Goal: Task Accomplishment & Management: Use online tool/utility

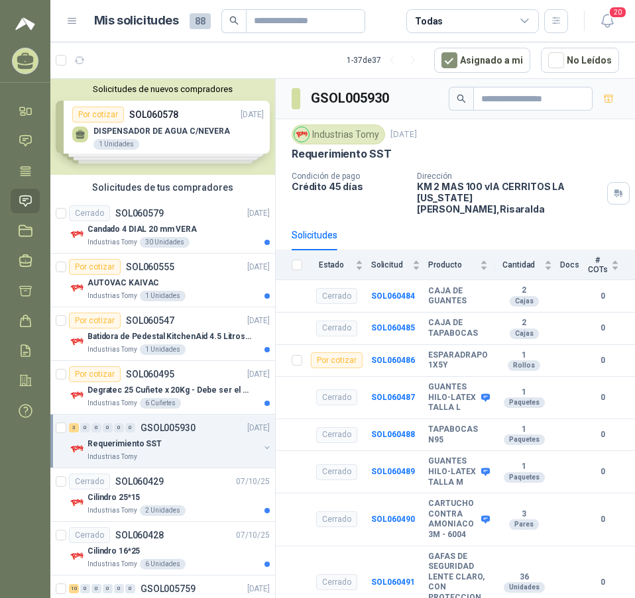
click at [145, 140] on div "Solicitudes de nuevos compradores Por cotizar SOL060578 [DATE] DISPENSADOR DE A…" at bounding box center [162, 127] width 225 height 96
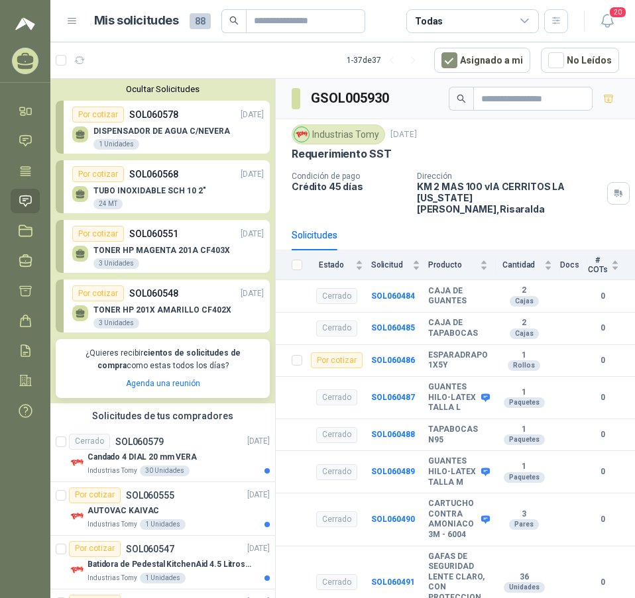
click at [138, 146] on div "DISPENSADOR DE AGUA C/NEVERA 1 Unidades" at bounding box center [161, 139] width 136 height 24
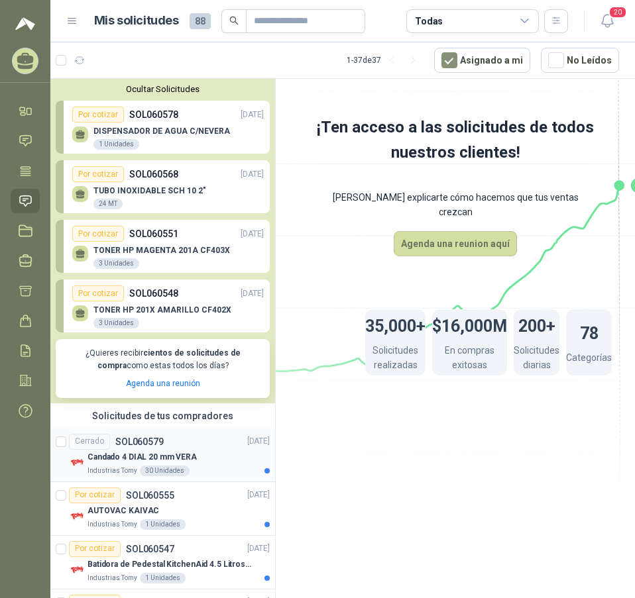
click at [129, 463] on p "Candado 4 DIAL 20 mm VERA" at bounding box center [141, 457] width 109 height 13
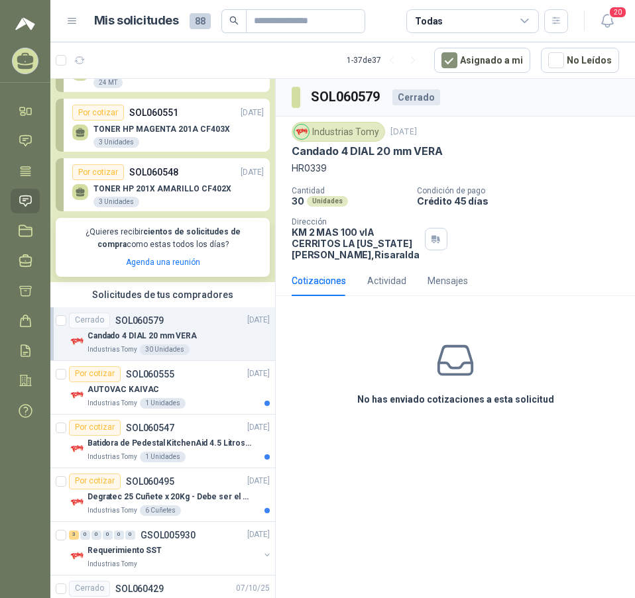
scroll to position [133, 0]
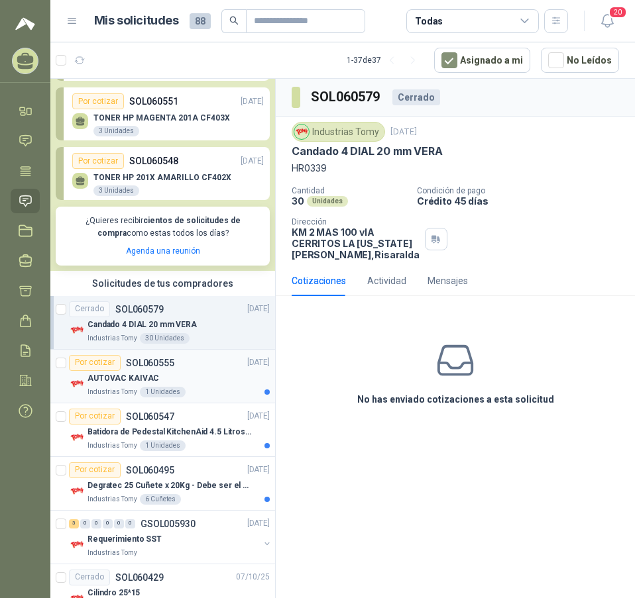
click at [122, 380] on p "AUTOVAC KAIVAC" at bounding box center [123, 378] width 72 height 13
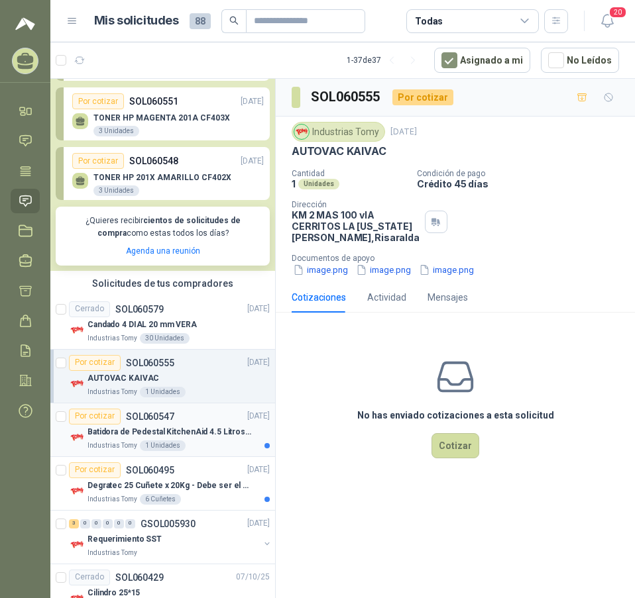
click at [113, 441] on p "Industrias Tomy" at bounding box center [112, 446] width 50 height 11
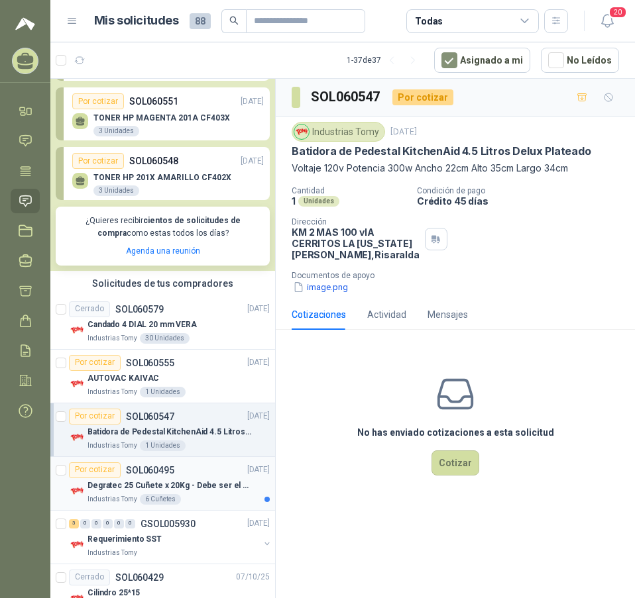
click at [116, 494] on p "Industrias Tomy" at bounding box center [112, 499] width 50 height 11
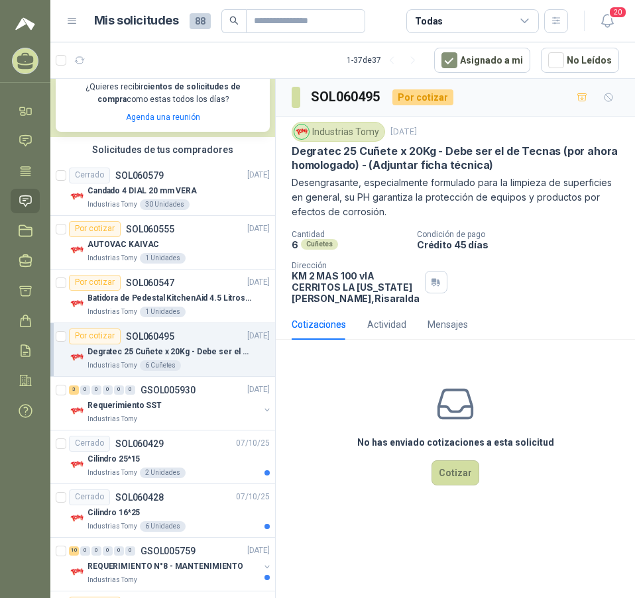
scroll to position [331, 0]
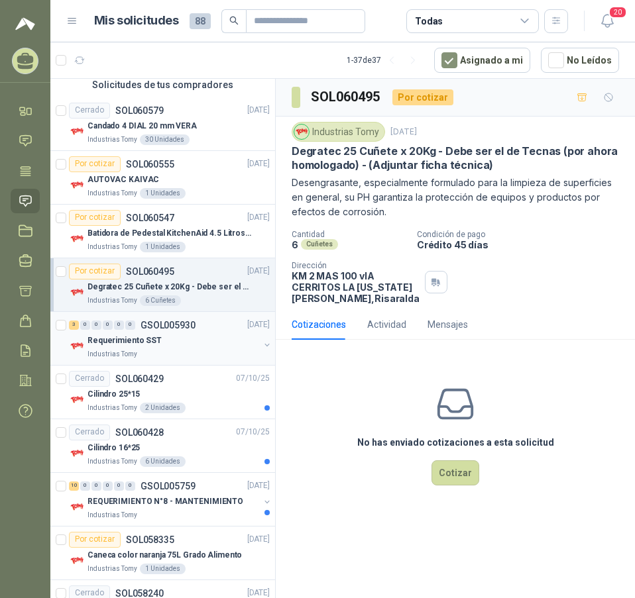
click at [144, 341] on p "Requerimiento SST" at bounding box center [124, 341] width 74 height 13
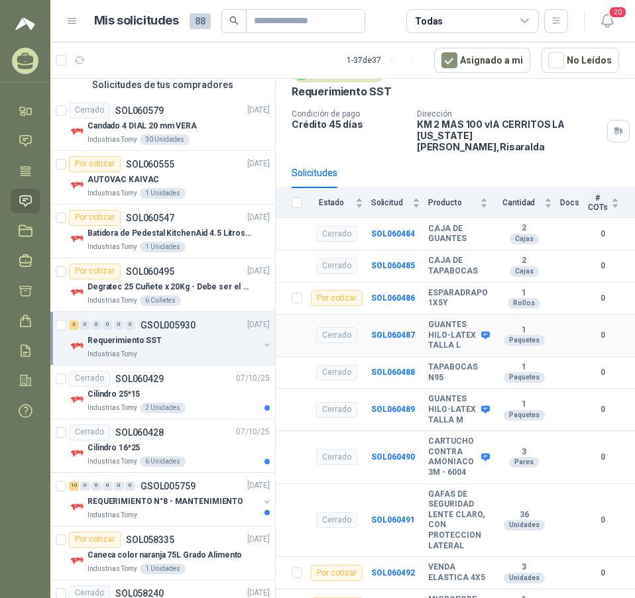
scroll to position [70, 0]
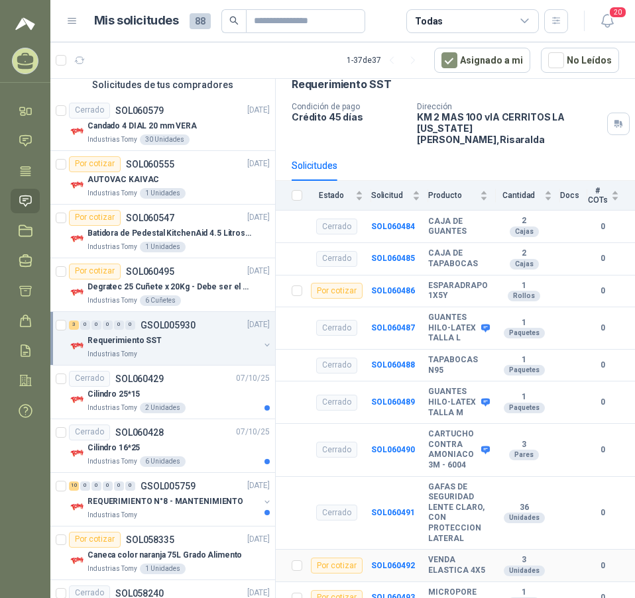
click at [339, 559] on div "Por cotizar" at bounding box center [337, 566] width 52 height 16
click at [391, 561] on b "SOL060492" at bounding box center [393, 565] width 44 height 9
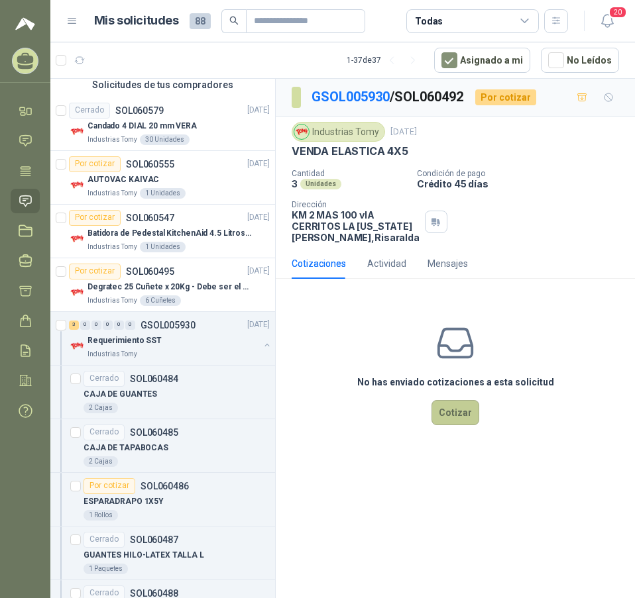
click at [453, 424] on button "Cotizar" at bounding box center [455, 412] width 48 height 25
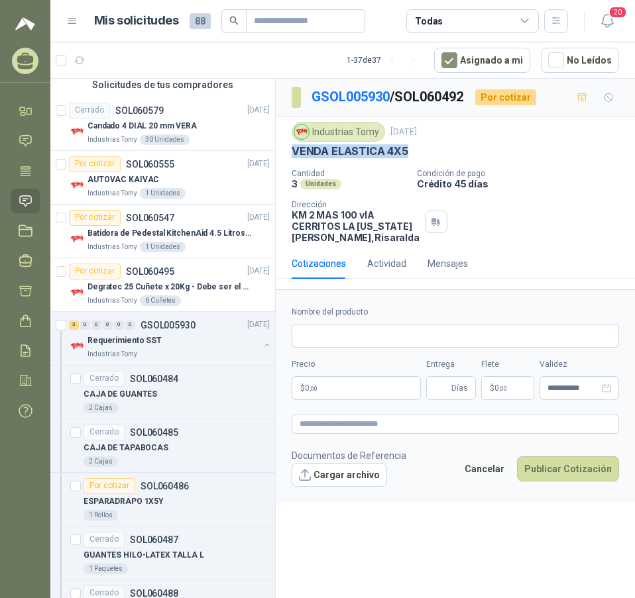
drag, startPoint x: 407, startPoint y: 150, endPoint x: 294, endPoint y: 149, distance: 114.0
click at [294, 149] on div "VENDA ELASTICA 4X5" at bounding box center [455, 151] width 327 height 14
copy p "VENDA ELASTICA 4X5"
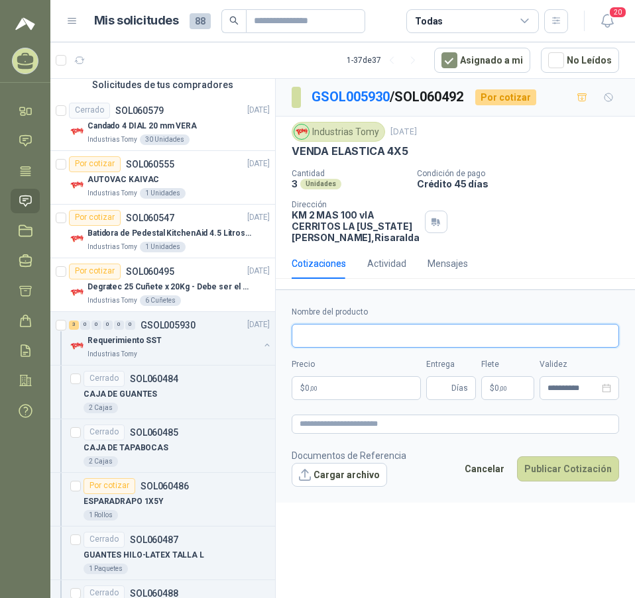
click at [330, 348] on input "Nombre del producto" at bounding box center [455, 336] width 327 height 24
paste input "**********"
type input "**********"
click at [366, 398] on p "$ 0 ,00" at bounding box center [356, 388] width 129 height 24
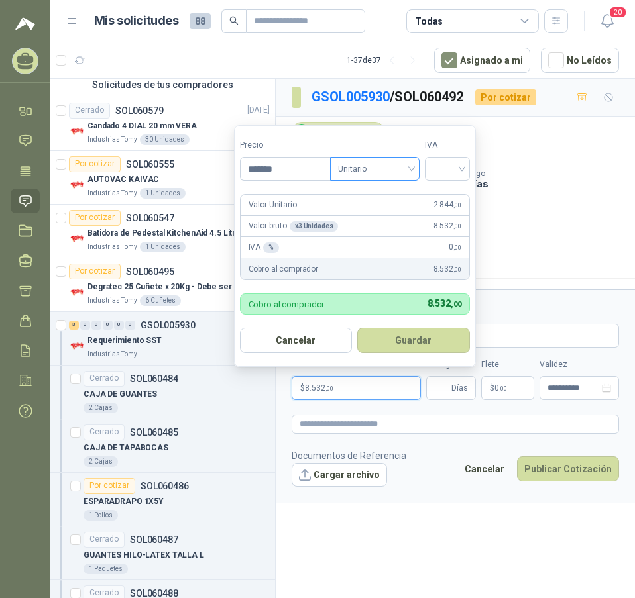
click at [364, 174] on span "Unitario" at bounding box center [375, 169] width 74 height 20
type input "*******"
click at [366, 194] on div "Unitario" at bounding box center [377, 196] width 68 height 15
click at [442, 160] on input "search" at bounding box center [447, 168] width 29 height 20
click at [443, 237] on div "0%" at bounding box center [450, 238] width 25 height 15
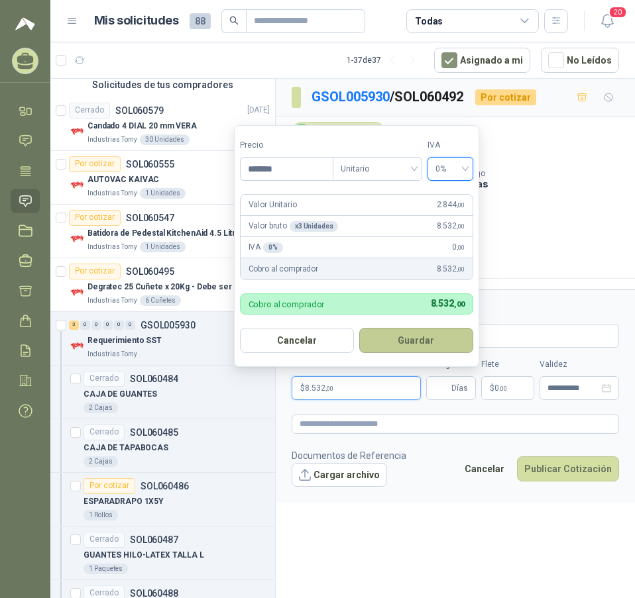
click at [421, 340] on button "Guardar" at bounding box center [416, 340] width 114 height 25
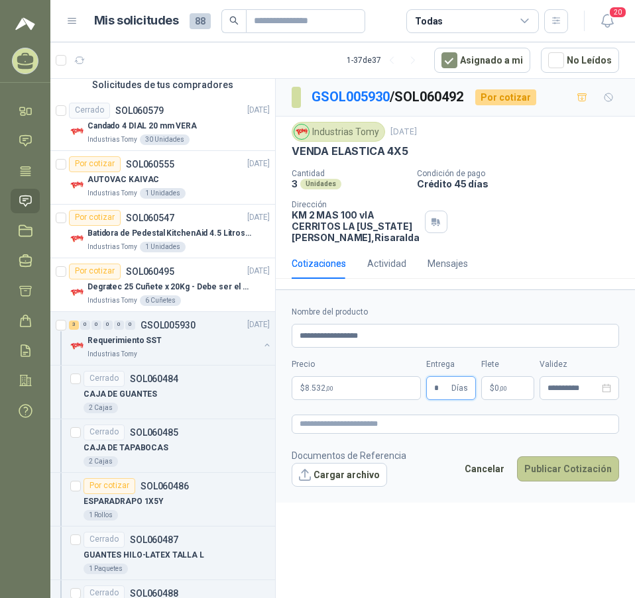
type input "*"
click at [572, 482] on button "Publicar Cotización" at bounding box center [568, 469] width 102 height 25
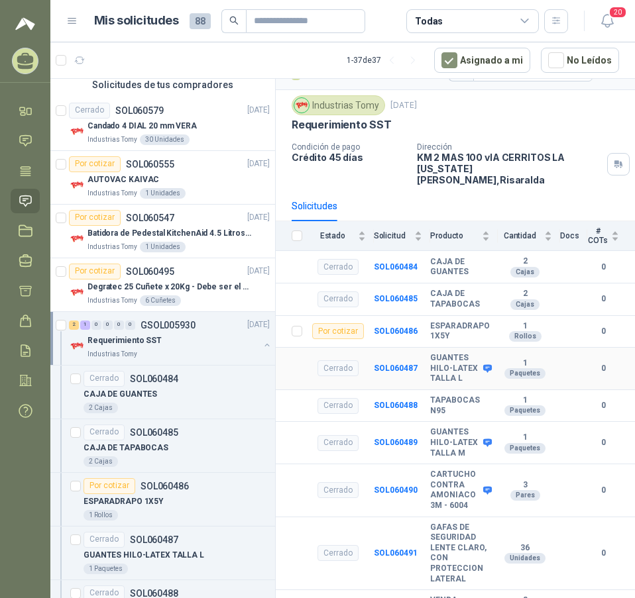
scroll to position [70, 0]
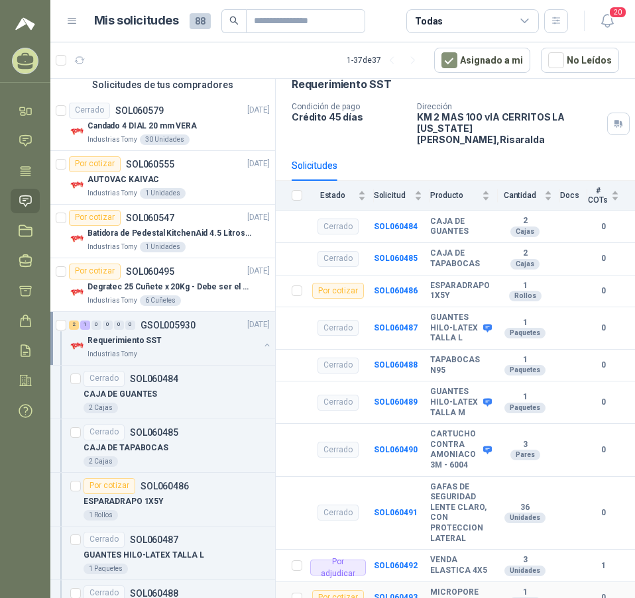
click at [441, 591] on b "MICROPORE 1X5Y" at bounding box center [460, 598] width 60 height 21
click at [393, 593] on b "SOL060493" at bounding box center [396, 597] width 44 height 9
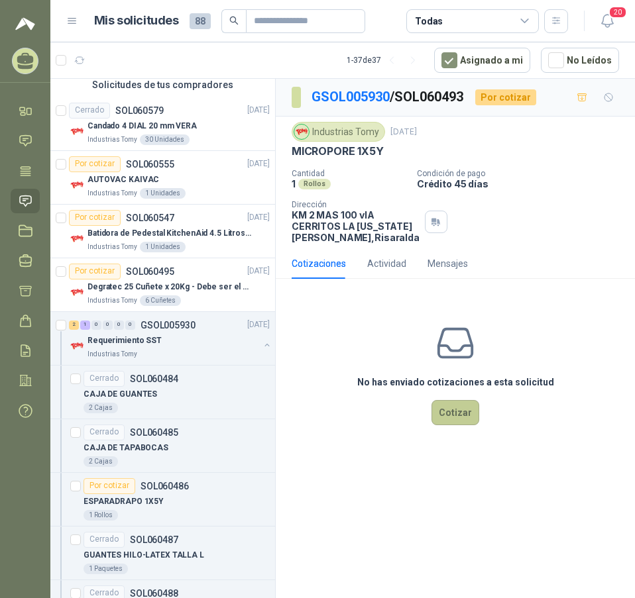
click at [461, 425] on button "Cotizar" at bounding box center [455, 412] width 48 height 25
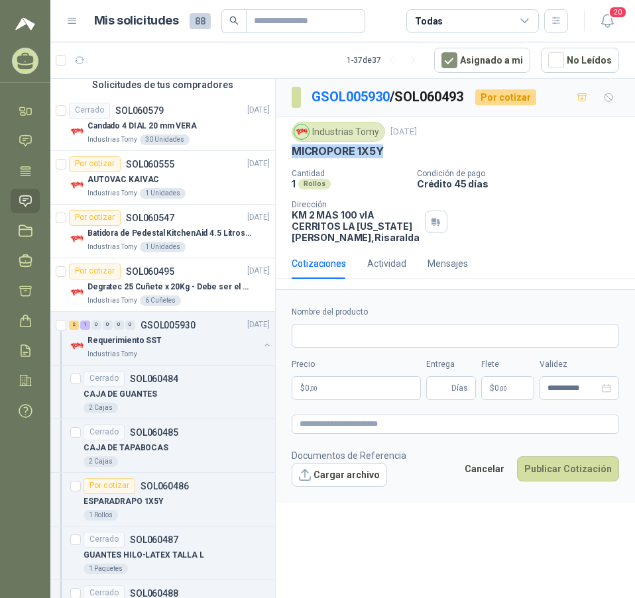
drag, startPoint x: 387, startPoint y: 147, endPoint x: 297, endPoint y: 166, distance: 91.4
click at [292, 148] on div "MICROPORE 1X5Y" at bounding box center [455, 151] width 327 height 14
copy p "MICROPORE 1X5Y"
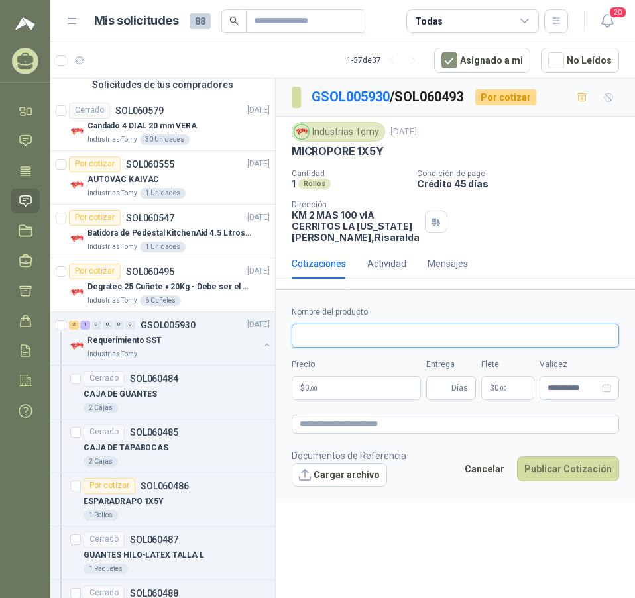
click at [337, 343] on input "Nombre del producto" at bounding box center [455, 336] width 327 height 24
paste input "**********"
click at [345, 345] on input "**********" at bounding box center [455, 336] width 327 height 24
click at [383, 348] on input "**********" at bounding box center [455, 336] width 327 height 24
type input "**********"
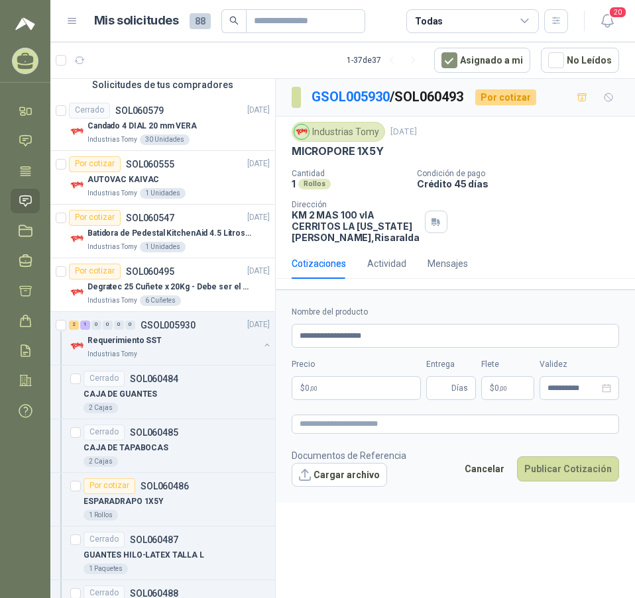
click at [331, 400] on p "$ 0 ,00" at bounding box center [356, 388] width 129 height 24
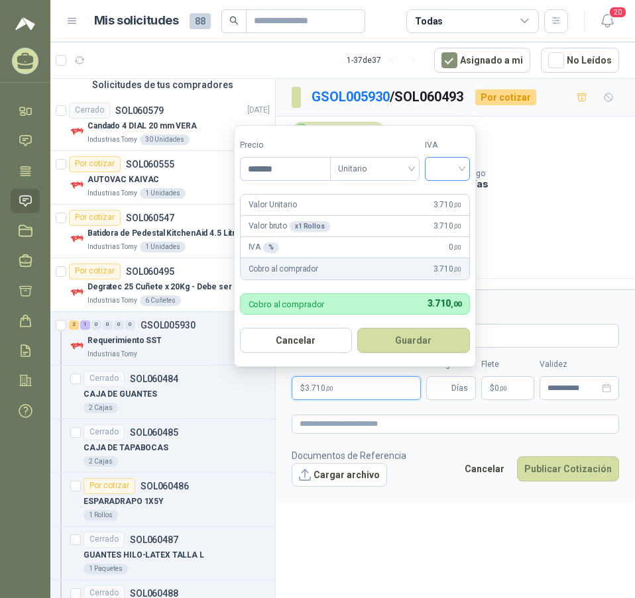
type input "*******"
drag, startPoint x: 441, startPoint y: 162, endPoint x: 453, endPoint y: 191, distance: 30.9
click at [442, 162] on input "search" at bounding box center [447, 168] width 29 height 20
drag, startPoint x: 453, startPoint y: 213, endPoint x: 455, endPoint y: 232, distance: 18.7
click at [455, 232] on div "19% 5% 0%" at bounding box center [450, 218] width 40 height 64
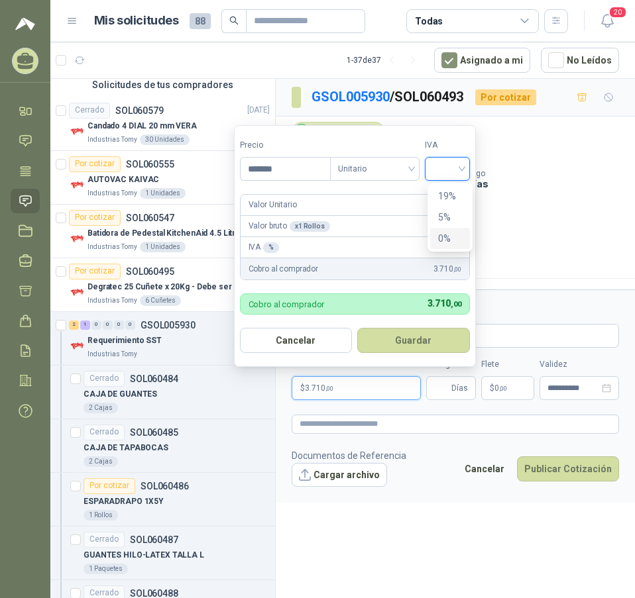
click at [445, 241] on div "0%" at bounding box center [450, 238] width 25 height 15
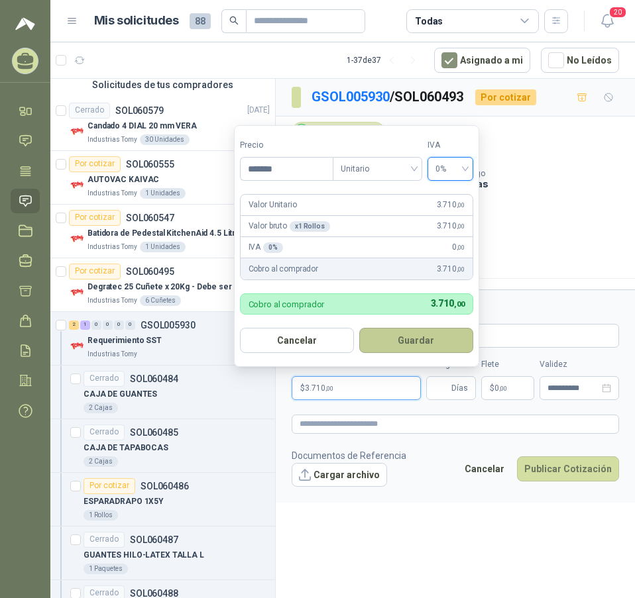
click at [425, 343] on button "Guardar" at bounding box center [416, 340] width 114 height 25
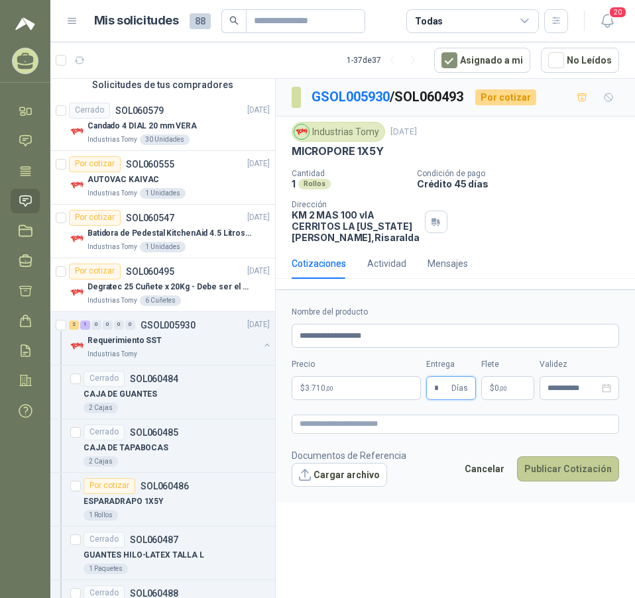
type input "*"
click at [557, 475] on button "Publicar Cotización" at bounding box center [568, 469] width 102 height 25
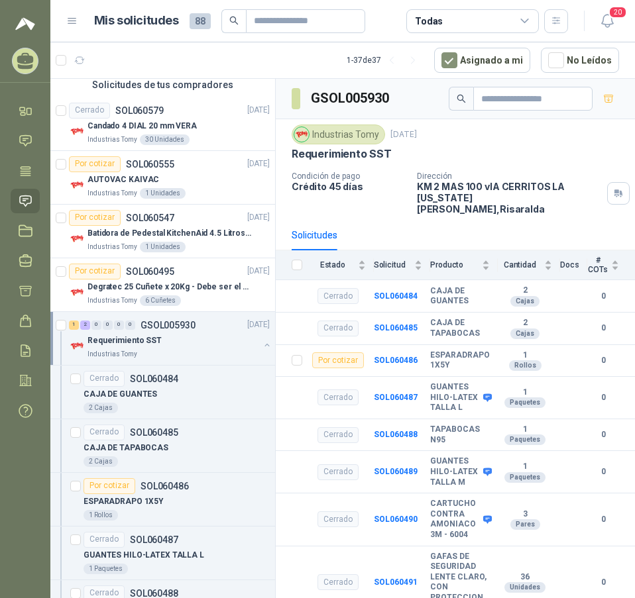
click at [133, 354] on p "Industrias Tomy" at bounding box center [112, 354] width 50 height 11
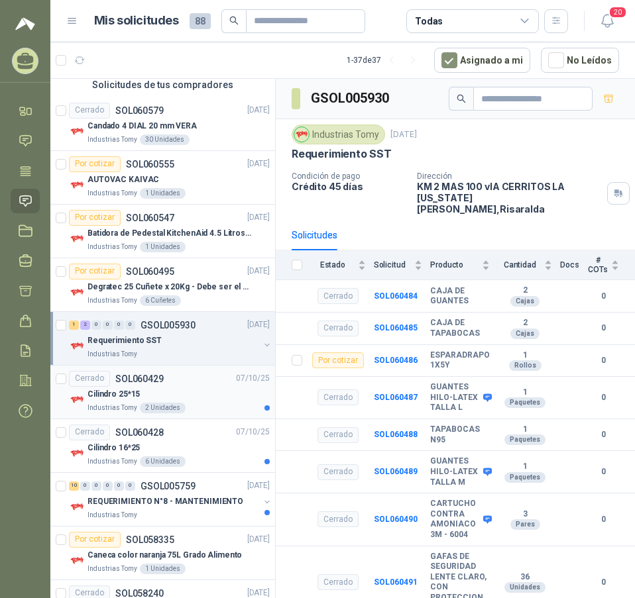
scroll to position [5, 0]
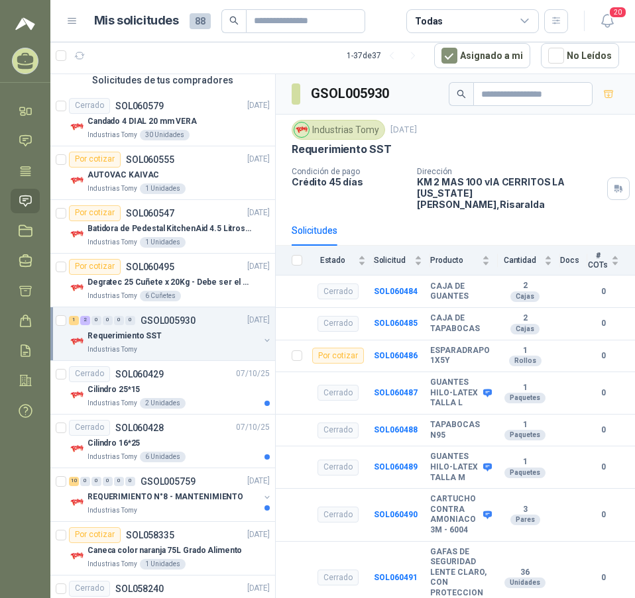
click at [248, 337] on div "Requerimiento SST Industrias Tomy" at bounding box center [170, 342] width 203 height 27
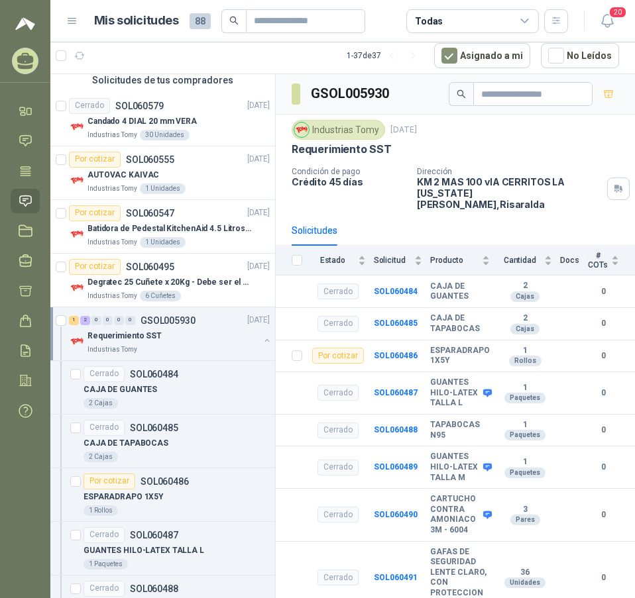
click at [262, 340] on button "button" at bounding box center [267, 340] width 11 height 11
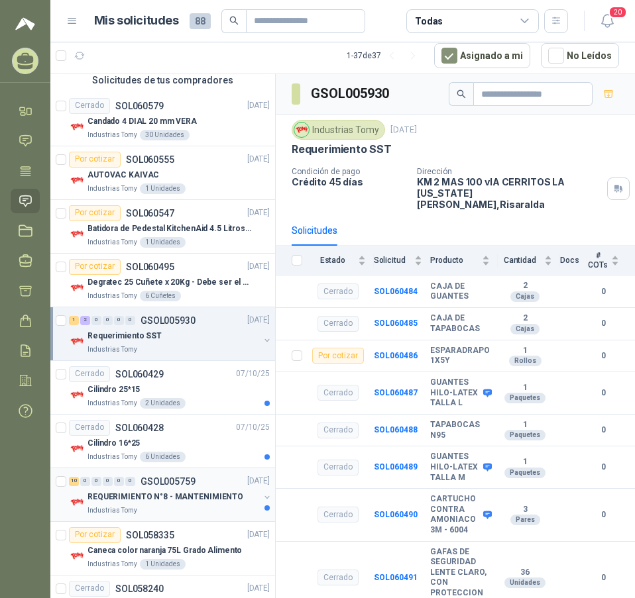
click at [105, 486] on div "0" at bounding box center [108, 481] width 10 height 9
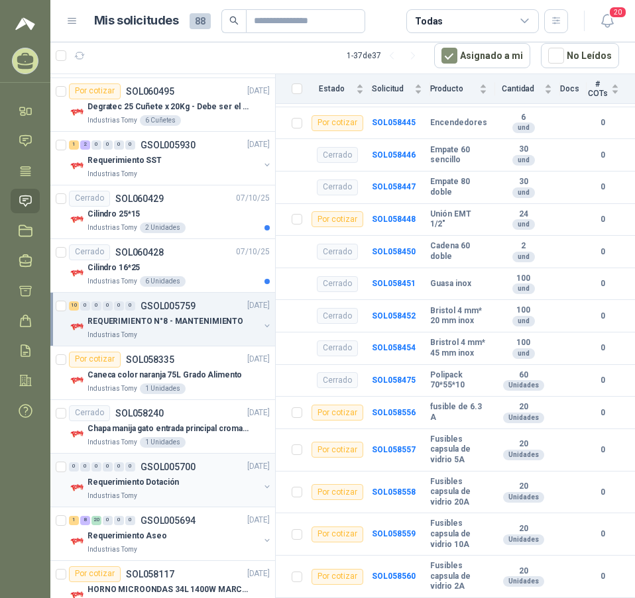
scroll to position [530, 0]
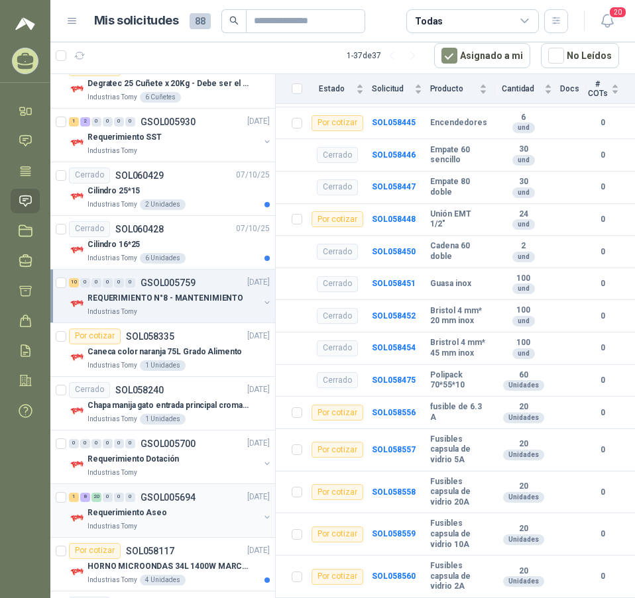
click at [140, 517] on p "Requerimiento Aseo" at bounding box center [127, 513] width 80 height 13
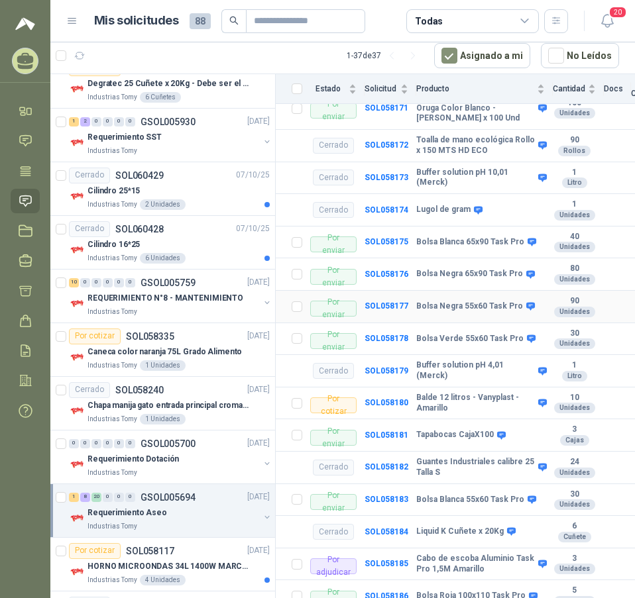
scroll to position [1126, 0]
